Goal: Find specific page/section: Find specific page/section

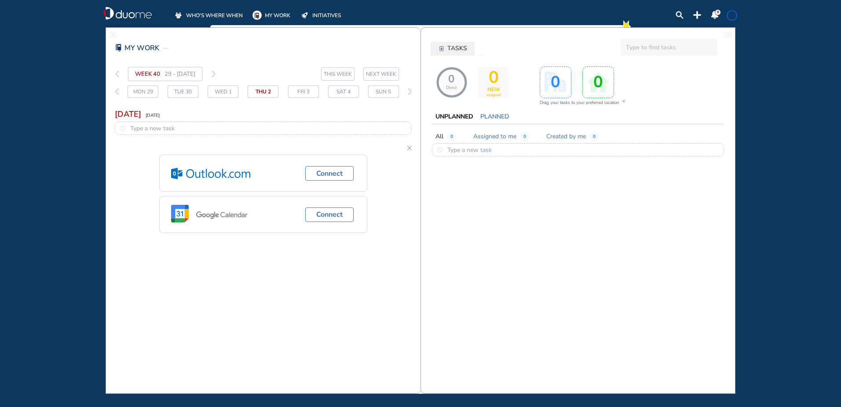
click at [209, 11] on span "WHO'S WHERE WHEN" at bounding box center [214, 15] width 57 height 9
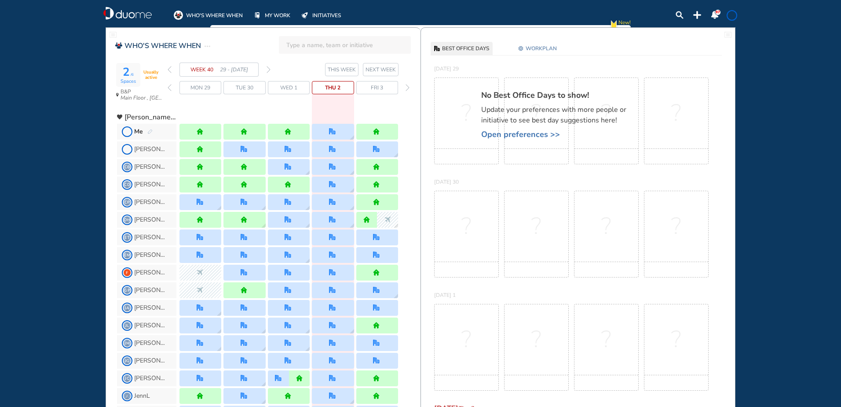
click at [267, 69] on img "forward week" at bounding box center [269, 69] width 4 height 7
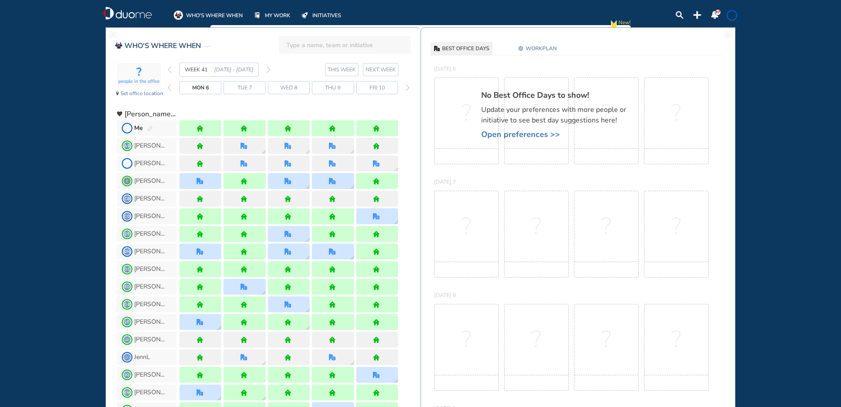
click at [267, 69] on img "forward week" at bounding box center [269, 69] width 4 height 7
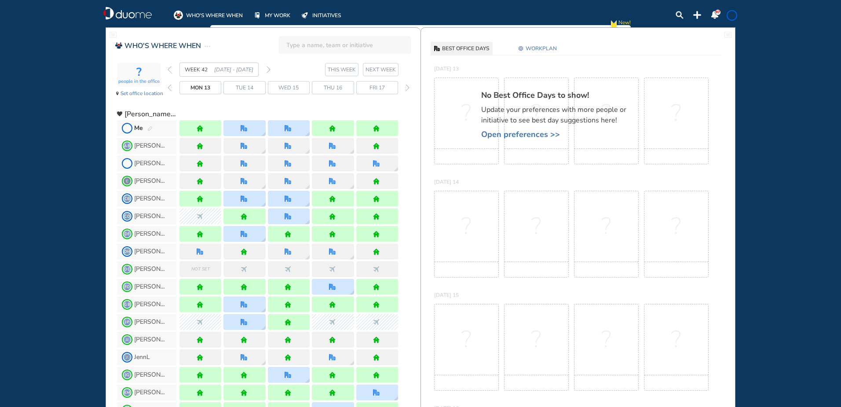
click at [267, 69] on img "forward week" at bounding box center [269, 69] width 4 height 7
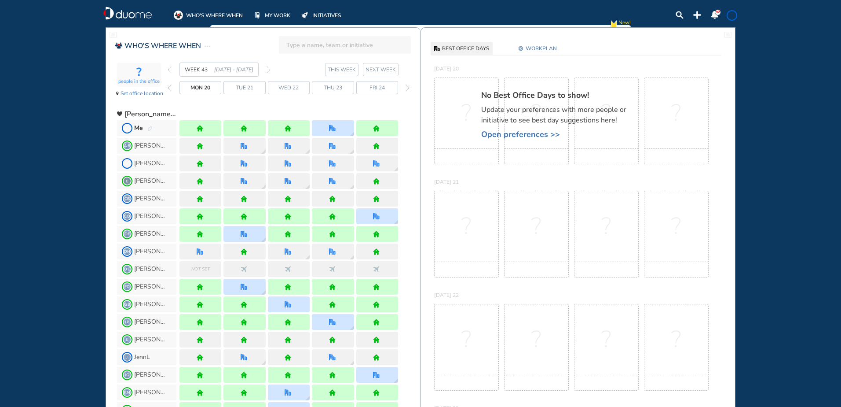
click at [171, 68] on img "back week" at bounding box center [170, 69] width 4 height 7
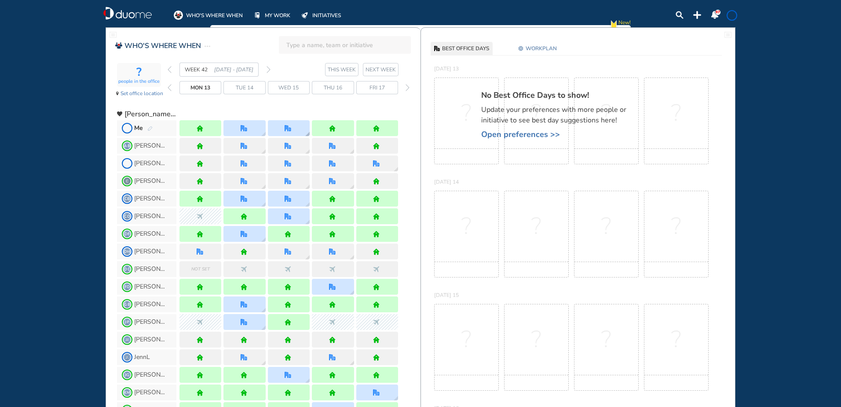
click at [286, 130] on img "office" at bounding box center [288, 128] width 7 height 7
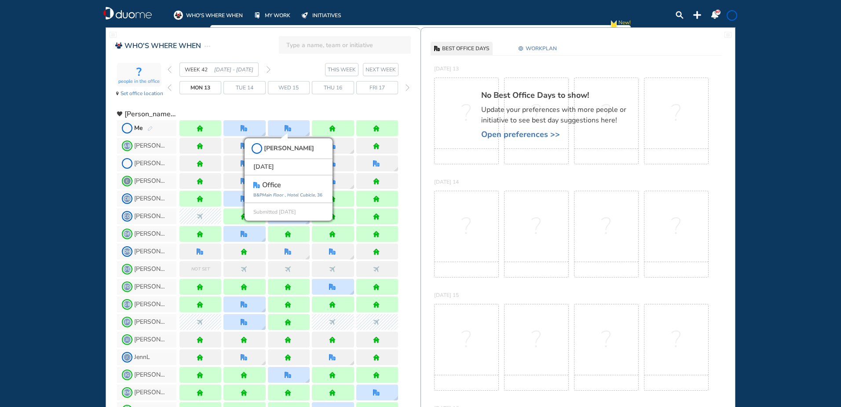
drag, startPoint x: 29, startPoint y: 186, endPoint x: 79, endPoint y: 220, distance: 60.5
click at [29, 186] on div "WHO'S WHERE WHEN MY WORK INITIATIVES 97 New! NOTIFICATIONS All Location Tasks R…" at bounding box center [420, 203] width 841 height 407
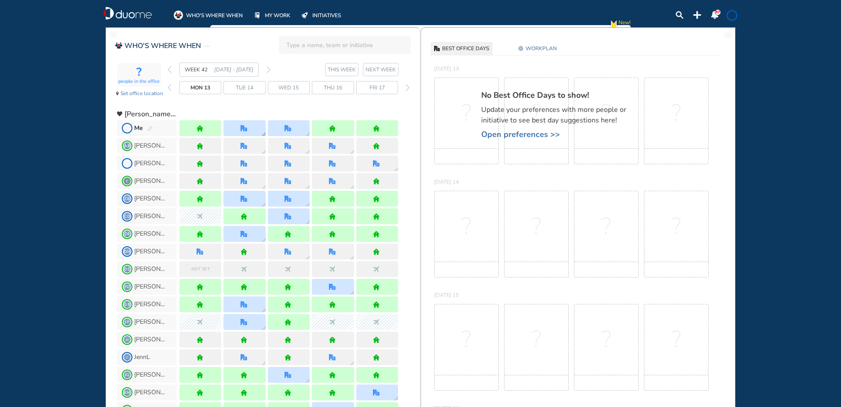
click at [236, 128] on div at bounding box center [245, 128] width 42 height 16
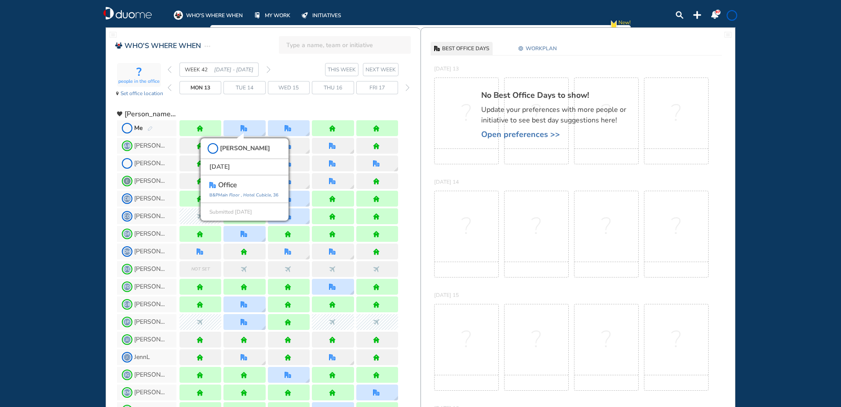
click at [42, 190] on div "WHO'S WHERE WHEN MY WORK INITIATIVES 97 New! NOTIFICATIONS All Location Tasks R…" at bounding box center [420, 203] width 841 height 407
